Goal: Navigation & Orientation: Understand site structure

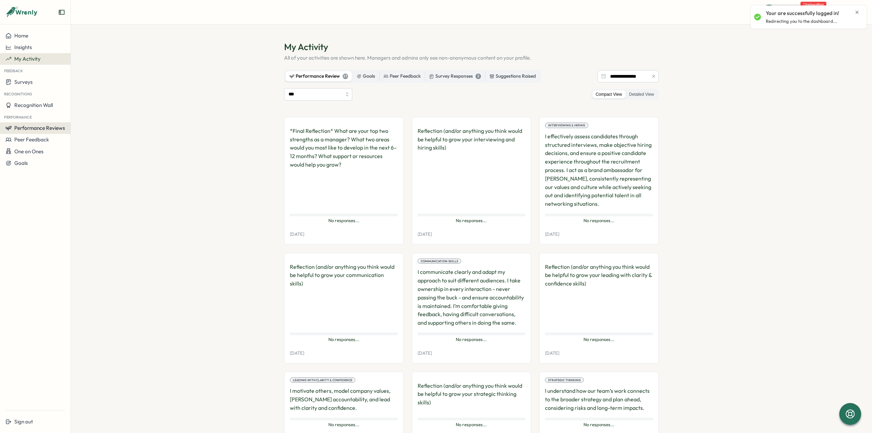
click at [36, 126] on span "Performance Reviews" at bounding box center [39, 128] width 51 height 6
click at [70, 122] on div "Reviews" at bounding box center [81, 121] width 25 height 13
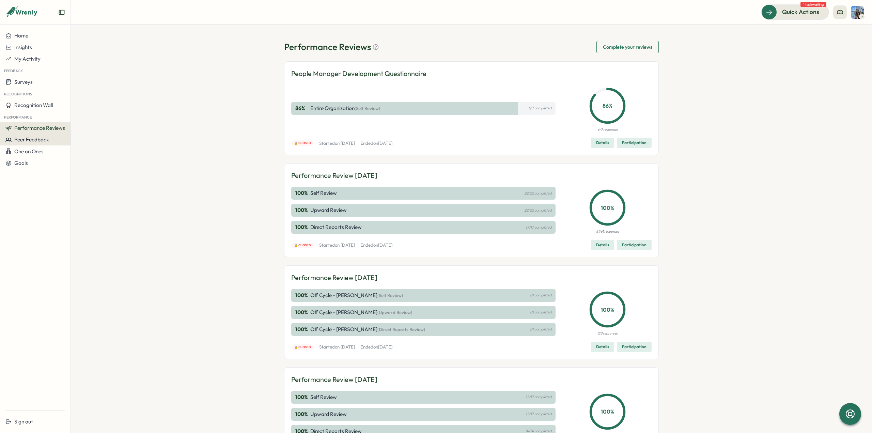
click at [44, 140] on span "Peer Feedback" at bounding box center [31, 139] width 35 height 6
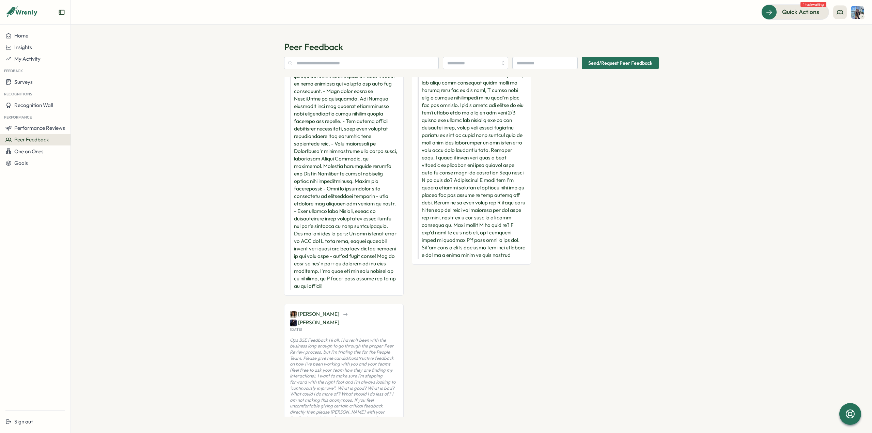
scroll to position [775, 0]
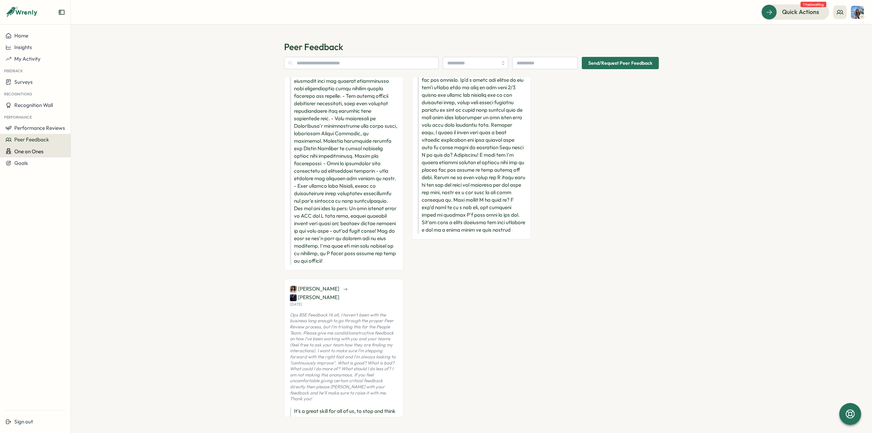
click at [30, 152] on span "One on Ones" at bounding box center [28, 151] width 29 height 6
click at [35, 159] on button "Goals" at bounding box center [35, 163] width 71 height 12
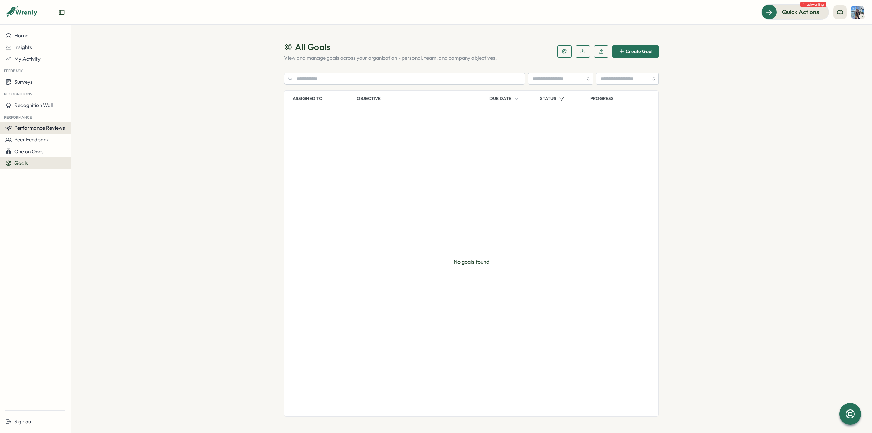
click at [49, 129] on span "Performance Reviews" at bounding box center [39, 128] width 51 height 6
